Goal: Task Accomplishment & Management: Manage account settings

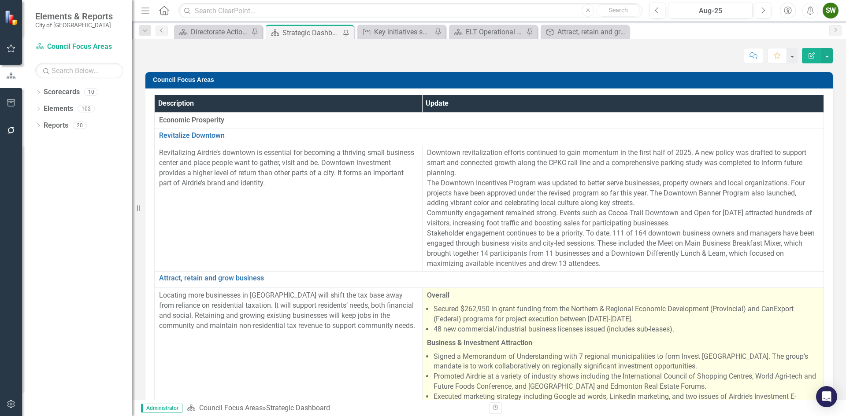
scroll to position [308, 0]
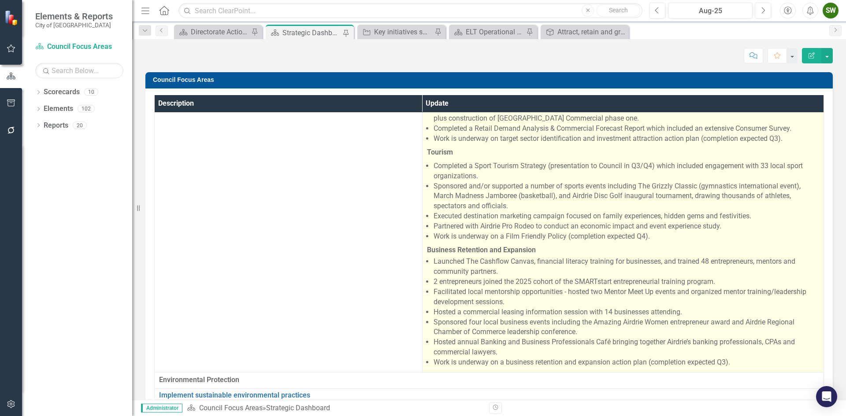
click at [434, 279] on li "2 entrepreneurs joined the 2025 cohort of the SMARTstart entrepreneurial traini…" at bounding box center [627, 282] width 386 height 10
click at [463, 287] on li "Facilitated local mentorship opportunities - hosted two Mentor Meet Up events a…" at bounding box center [627, 297] width 386 height 20
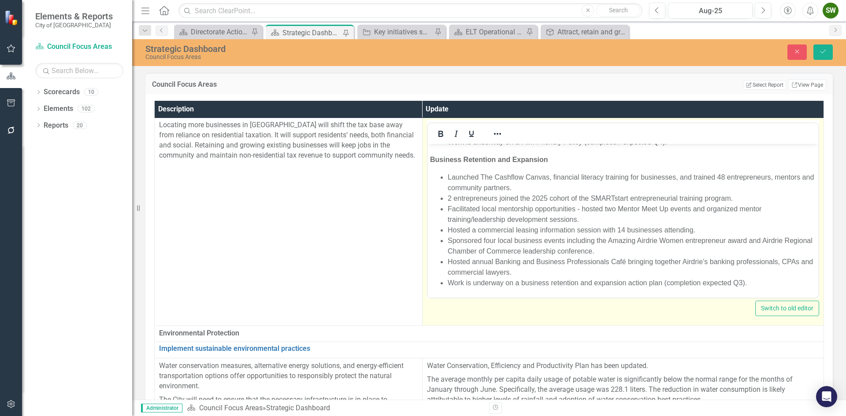
scroll to position [298, 0]
click at [447, 197] on li "2 entrepreneurs joined the 2025 cohort of the SMARTstart entrepreneurial traini…" at bounding box center [631, 198] width 368 height 11
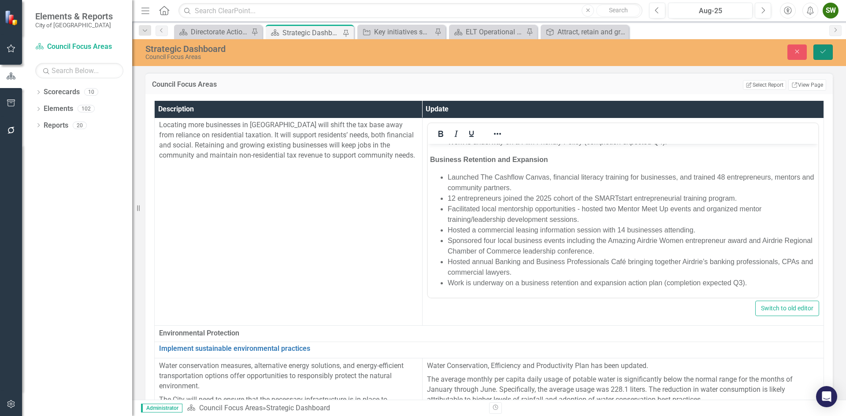
click at [823, 54] on icon "Save" at bounding box center [823, 51] width 8 height 6
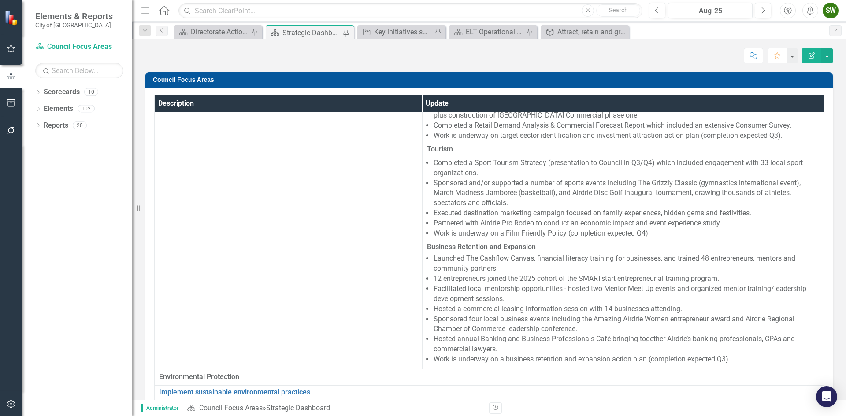
scroll to position [352, 0]
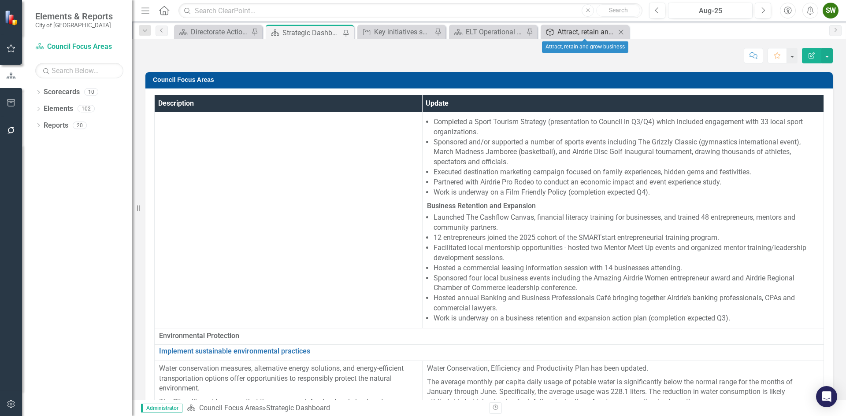
click at [585, 32] on div "Attract, retain and grow business" at bounding box center [586, 31] width 58 height 11
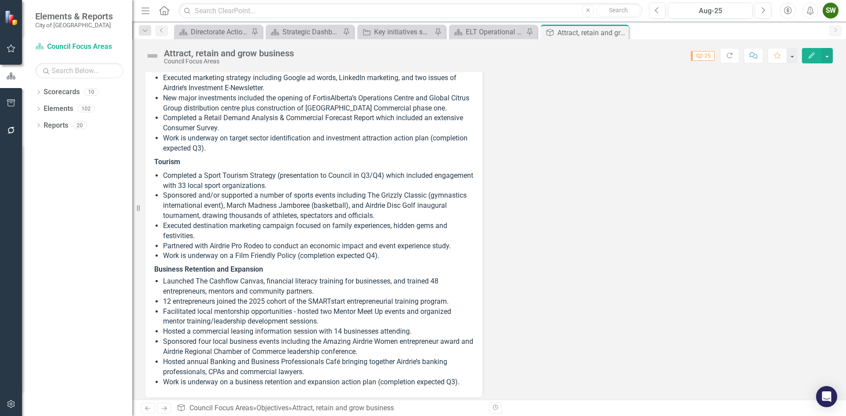
scroll to position [220, 0]
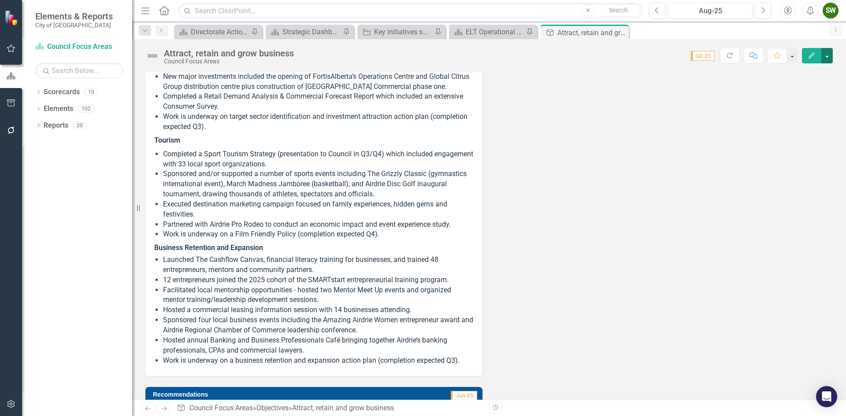
click at [828, 56] on button "button" at bounding box center [826, 55] width 11 height 15
click at [799, 106] on link "Revision History Revision History" at bounding box center [796, 106] width 71 height 16
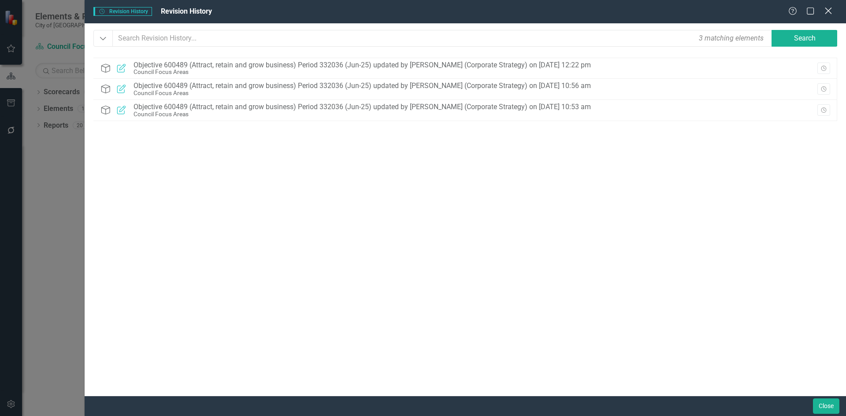
click at [827, 11] on icon "Close" at bounding box center [828, 11] width 11 height 8
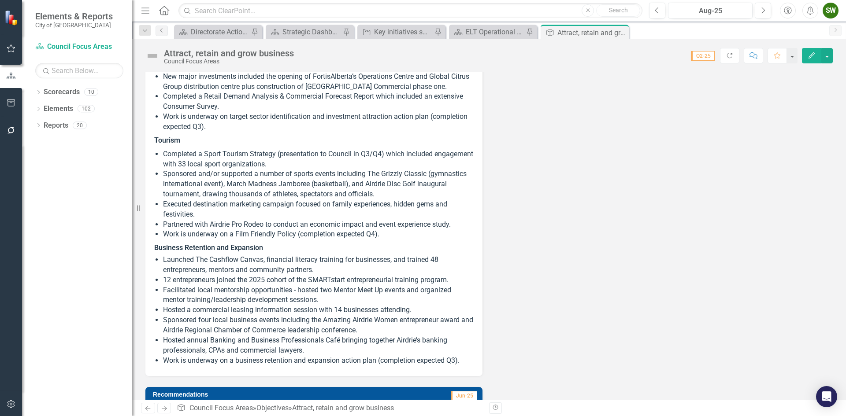
click at [832, 11] on div "SW" at bounding box center [831, 11] width 16 height 16
click at [809, 129] on link "Logout Log Out" at bounding box center [803, 127] width 70 height 16
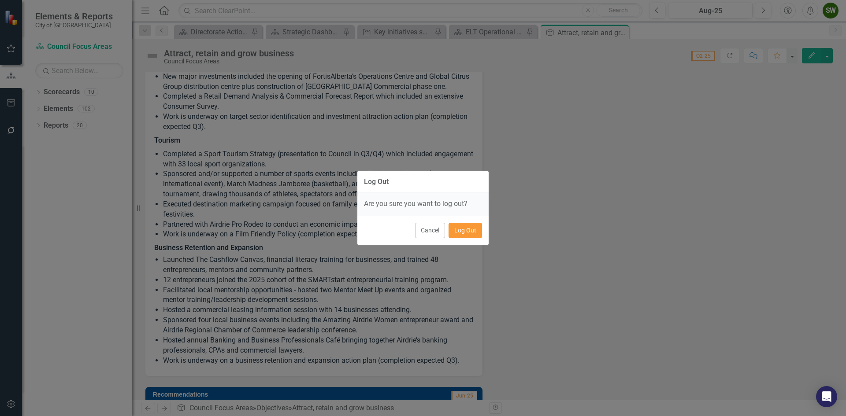
click at [476, 229] on button "Log Out" at bounding box center [465, 230] width 33 height 15
